Goal: Navigation & Orientation: Find specific page/section

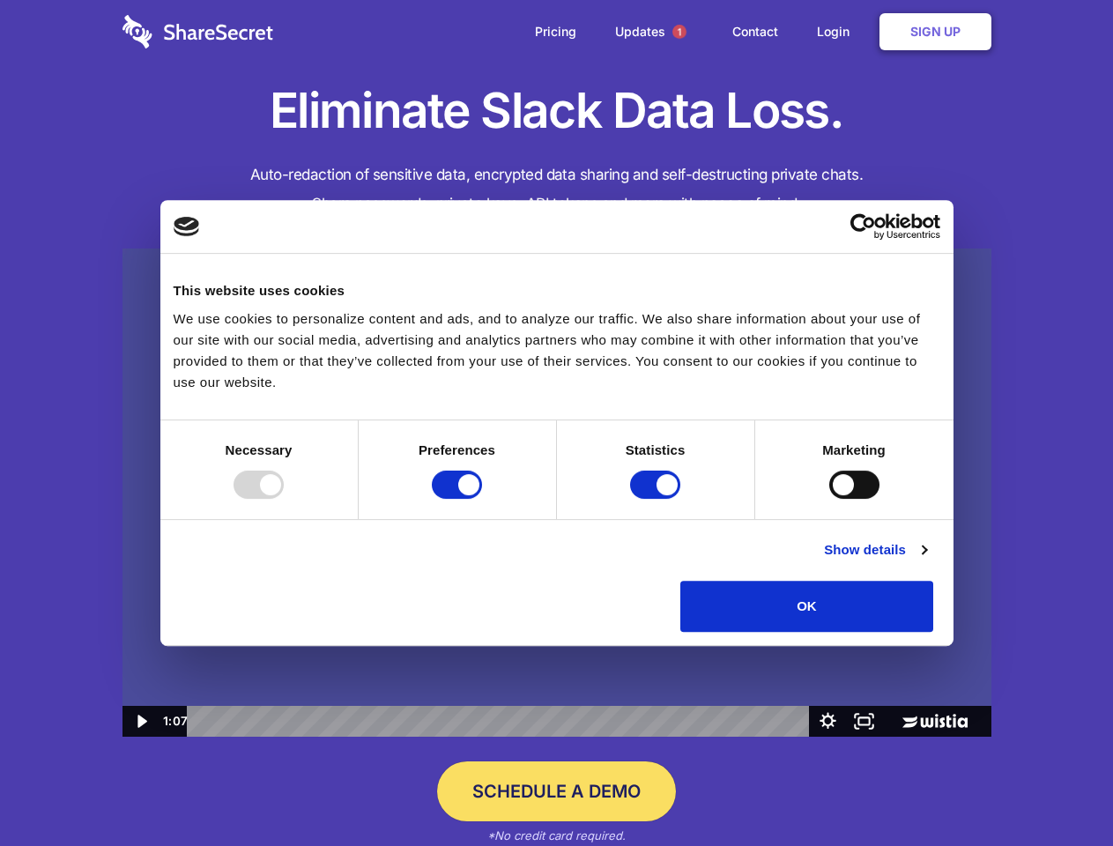
click at [556, 423] on img at bounding box center [557, 493] width 869 height 489
click at [284, 499] on div at bounding box center [259, 485] width 50 height 28
click at [482, 499] on input "Preferences" at bounding box center [457, 485] width 50 height 28
checkbox input "false"
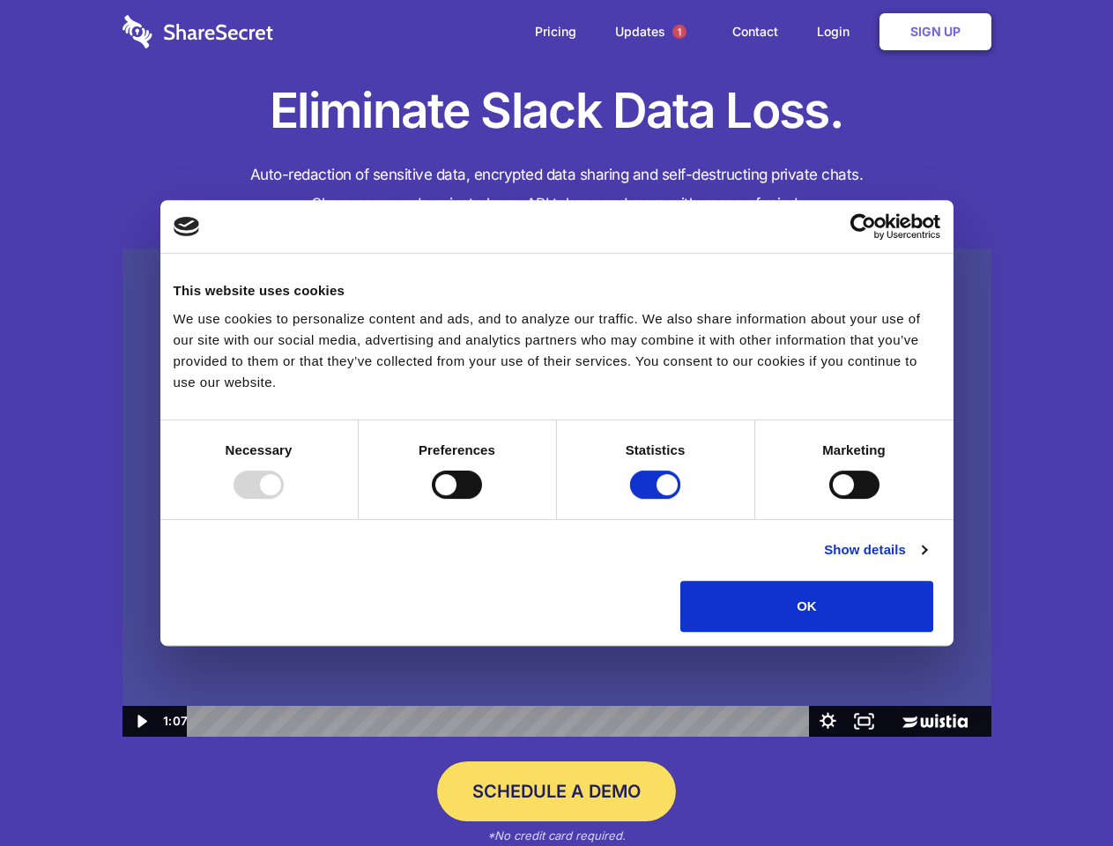
click at [658, 499] on input "Statistics" at bounding box center [655, 485] width 50 height 28
checkbox input "false"
click at [829, 499] on input "Marketing" at bounding box center [854, 485] width 50 height 28
checkbox input "true"
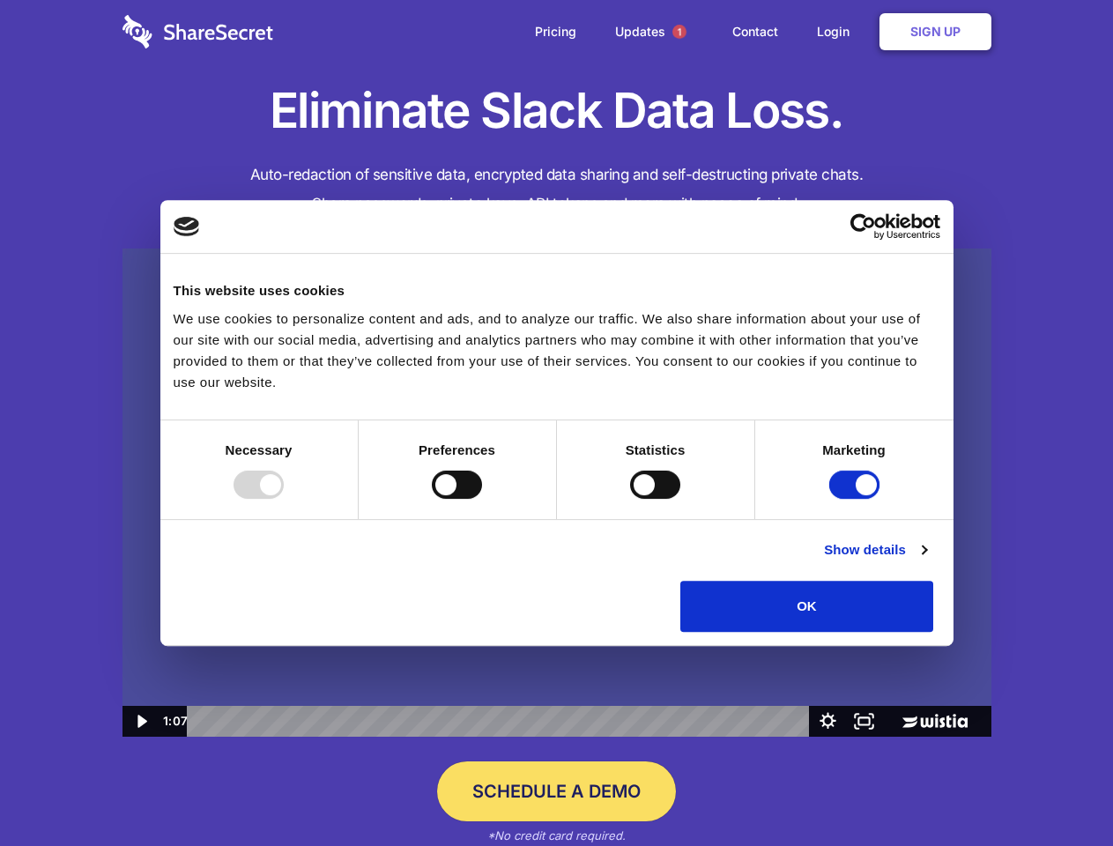
checkbox input "true"
click at [926, 561] on link "Show details" at bounding box center [875, 549] width 102 height 21
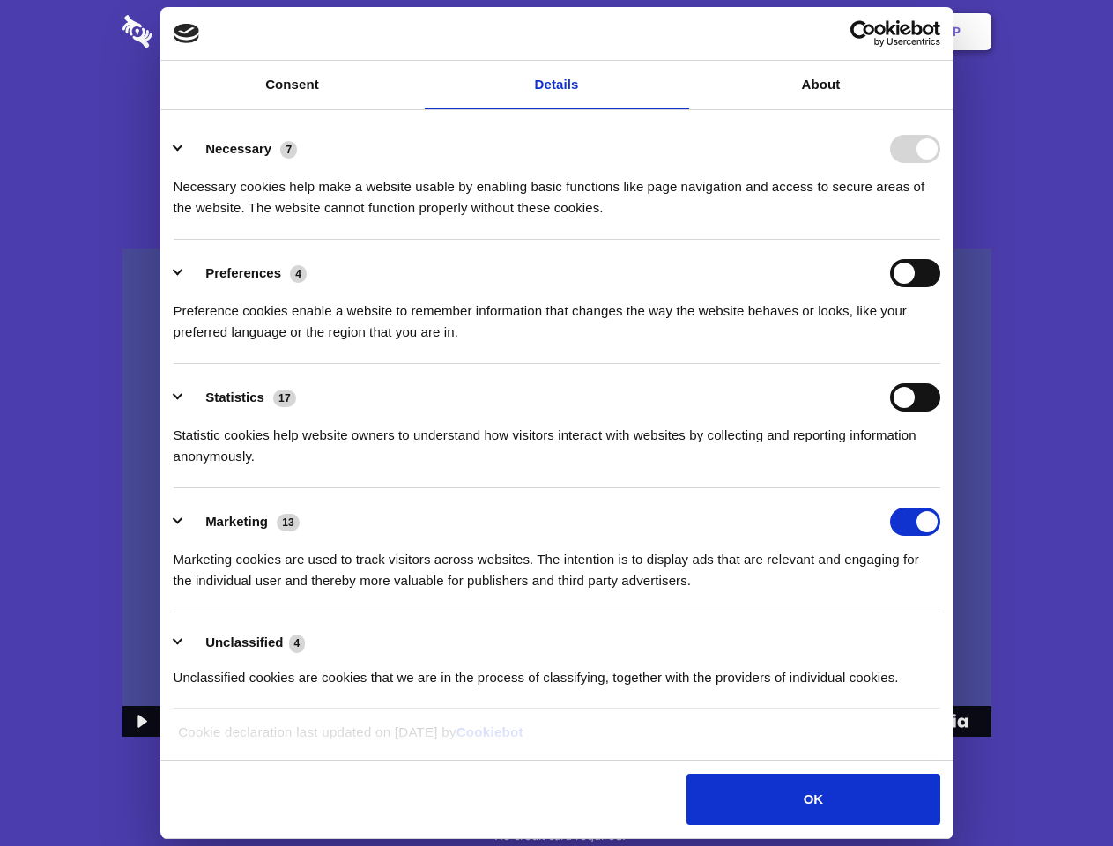
click at [940, 219] on div "Necessary 7 Necessary cookies help make a website usable by enabling basic func…" at bounding box center [557, 177] width 767 height 84
click at [679, 32] on span "1" at bounding box center [680, 32] width 14 height 14
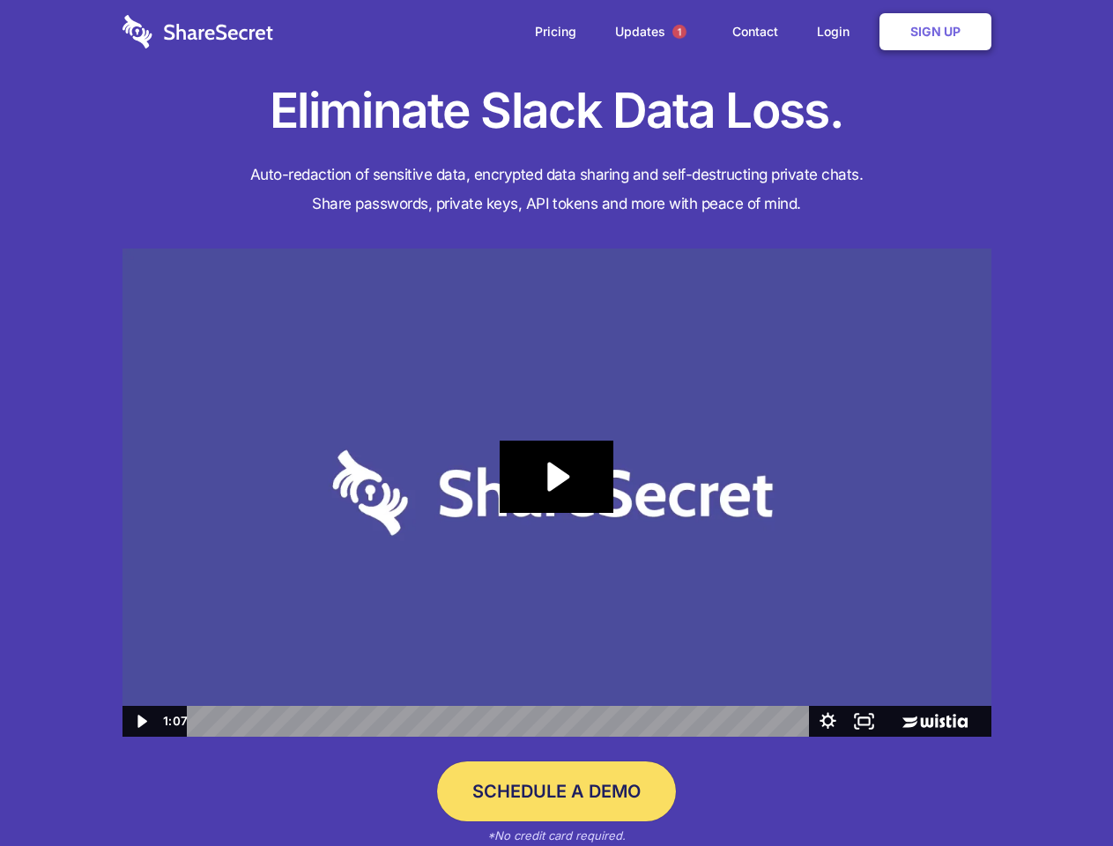
click at [557, 493] on icon "Play Video: Sharesecret Slack Extension" at bounding box center [556, 477] width 113 height 72
